Goal: Information Seeking & Learning: Learn about a topic

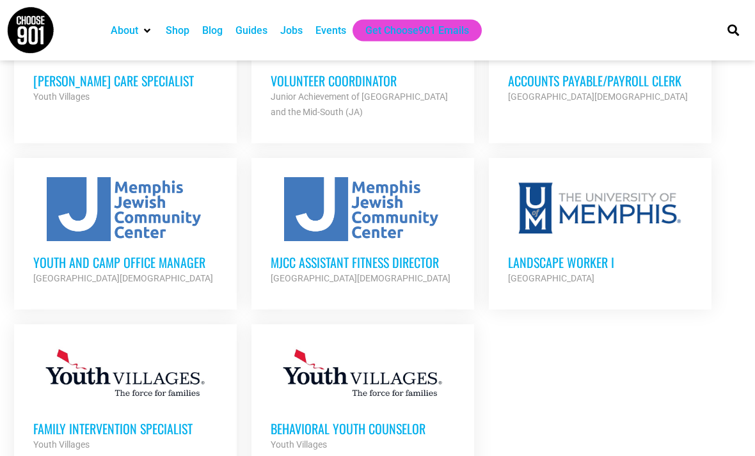
scroll to position [1383, 0]
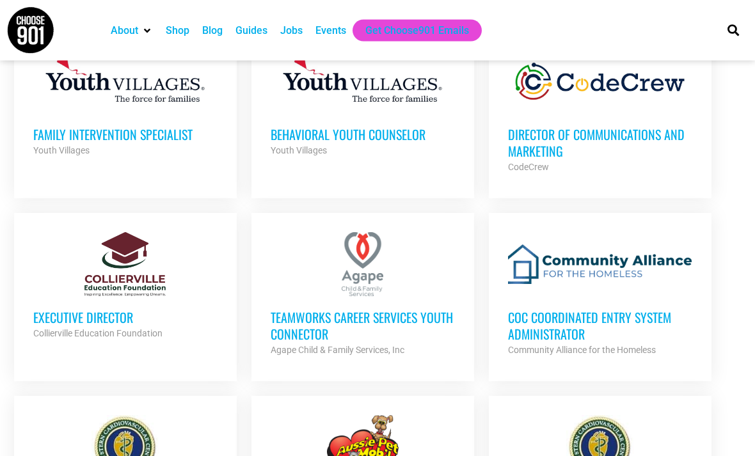
scroll to position [1678, 0]
click at [56, 309] on h3 "Executive Director" at bounding box center [125, 317] width 184 height 17
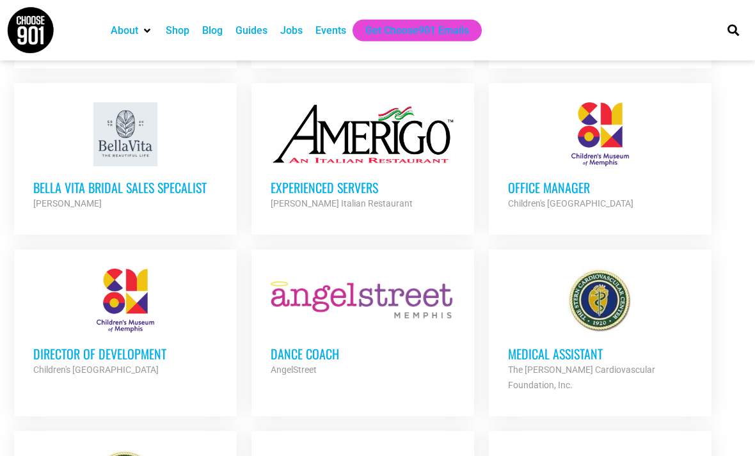
scroll to position [2373, 0]
click at [576, 166] on div "Office Manager Children's Museum of Memphis Partner Org" at bounding box center [600, 188] width 184 height 45
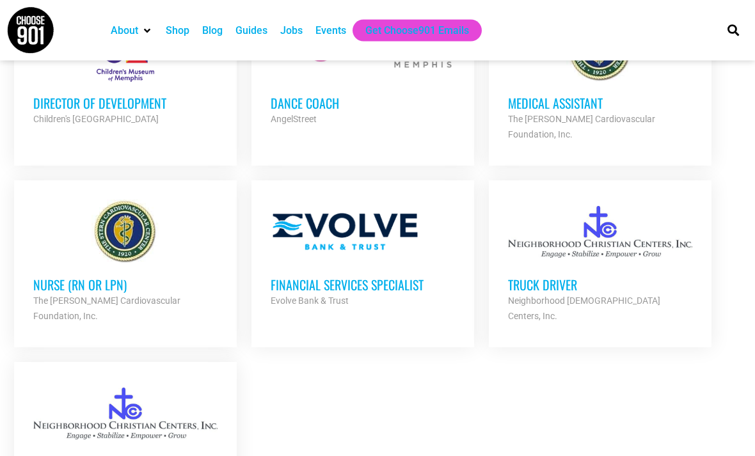
scroll to position [2652, 0]
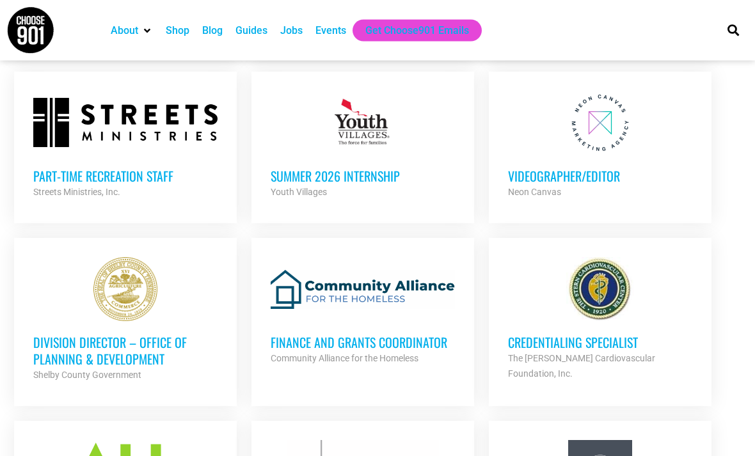
scroll to position [3447, 0]
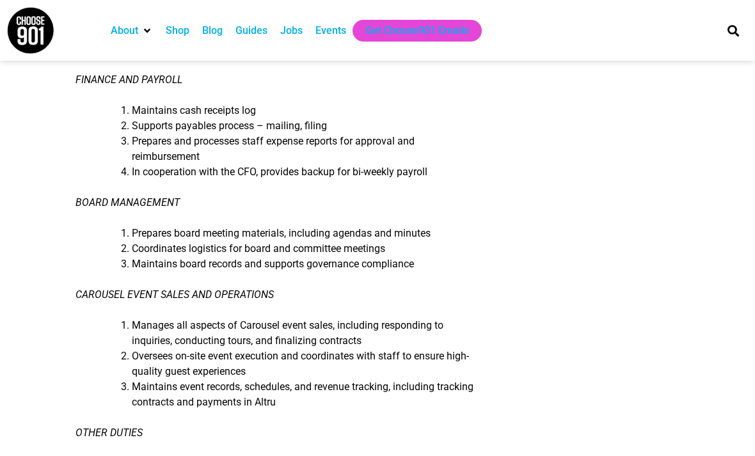
scroll to position [511, 0]
